Goal: Information Seeking & Learning: Learn about a topic

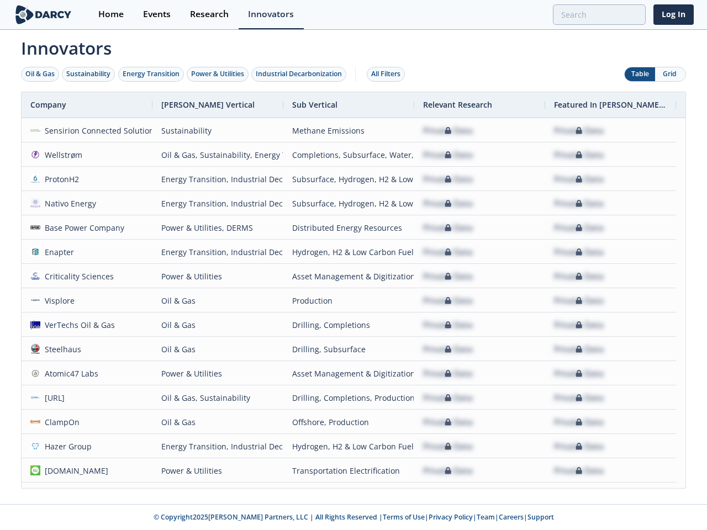
click at [40, 74] on div "Oil & Gas" at bounding box center [39, 74] width 29 height 10
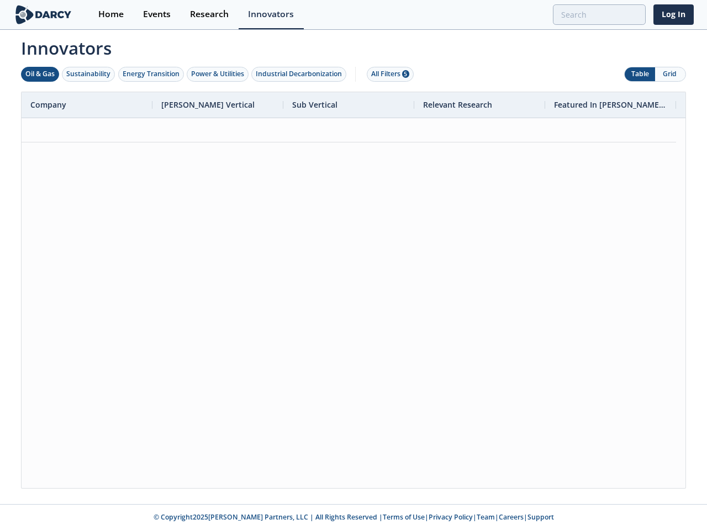
click at [89, 74] on div "Sustainability" at bounding box center [88, 74] width 44 height 10
click at [151, 74] on div "Energy Transition" at bounding box center [151, 74] width 57 height 10
click at [219, 74] on div "Power & Utilities" at bounding box center [217, 74] width 53 height 10
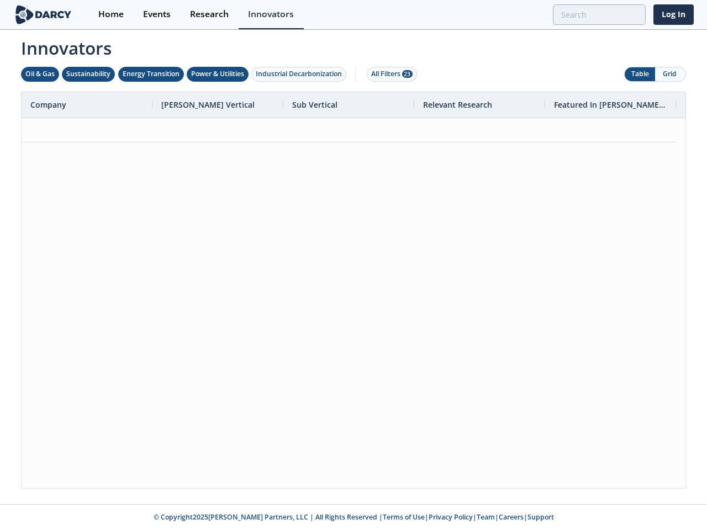
click at [301, 74] on div "Industrial Decarbonization" at bounding box center [299, 74] width 86 height 10
